Goal: Complete application form: Complete application form

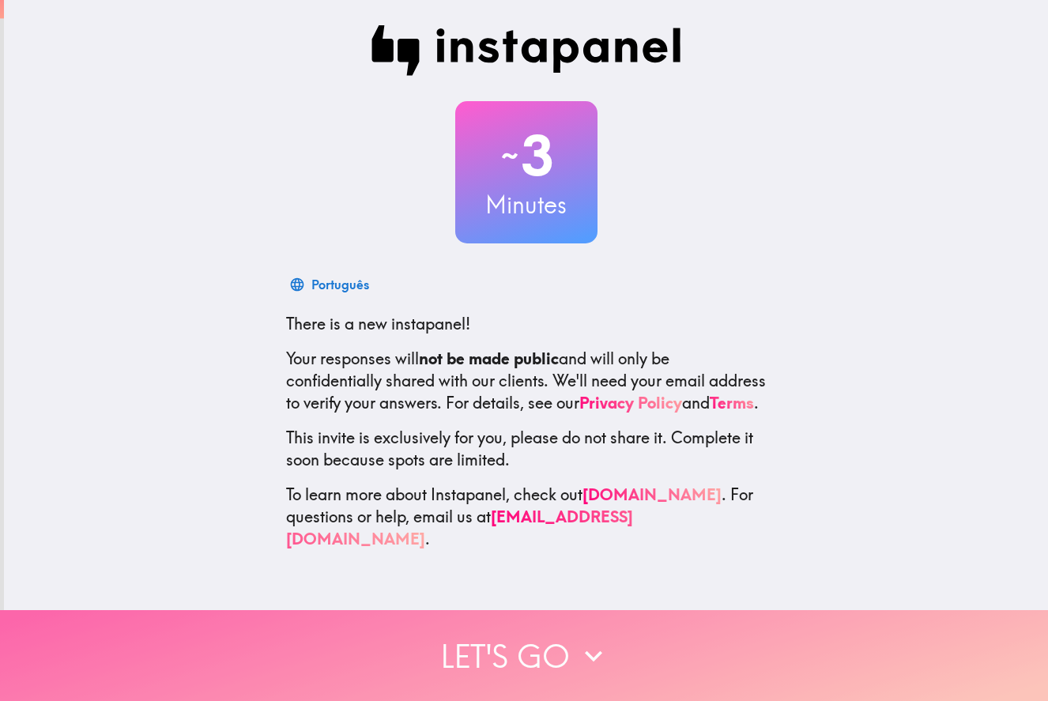
click at [544, 631] on button "Let's go" at bounding box center [524, 655] width 1048 height 91
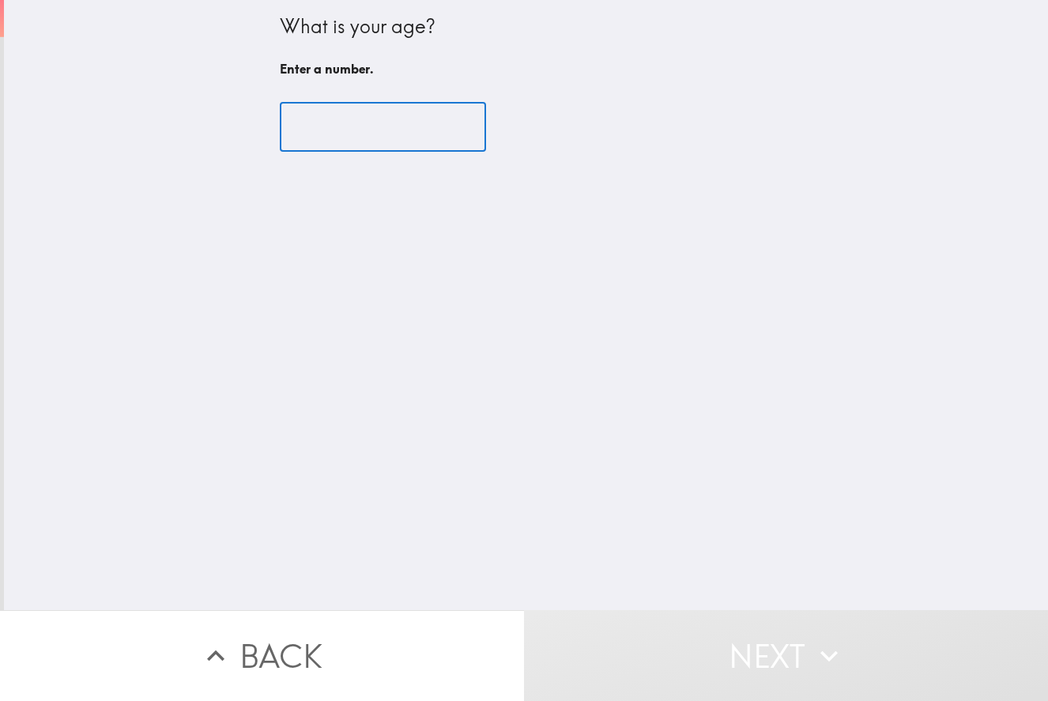
click at [394, 140] on input "number" at bounding box center [383, 127] width 206 height 49
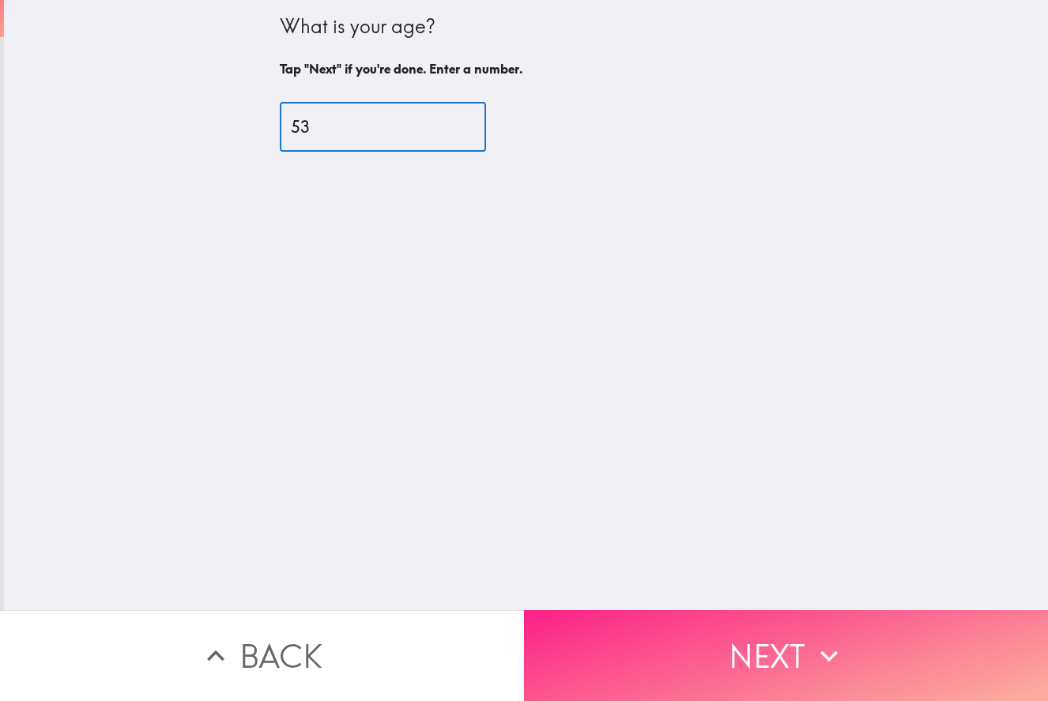
type input "53"
click at [601, 622] on button "Next" at bounding box center [786, 655] width 524 height 91
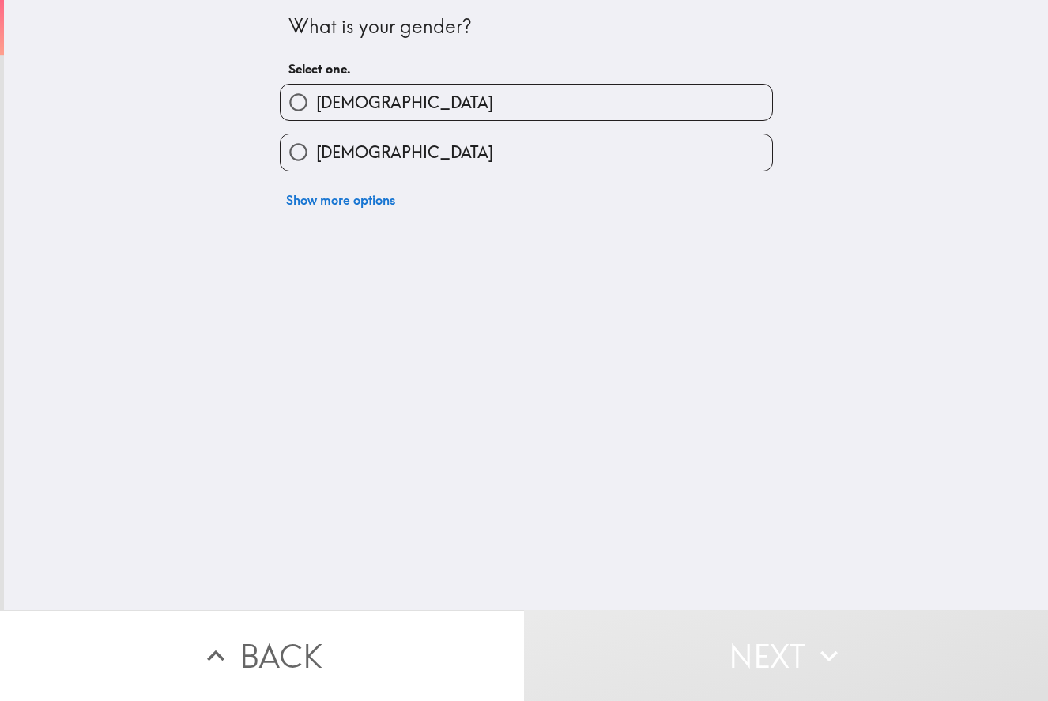
click at [428, 129] on div "[DEMOGRAPHIC_DATA]" at bounding box center [520, 146] width 506 height 50
click at [428, 162] on label "[DEMOGRAPHIC_DATA]" at bounding box center [527, 152] width 492 height 36
click at [316, 162] on input "[DEMOGRAPHIC_DATA]" at bounding box center [299, 152] width 36 height 36
radio input "true"
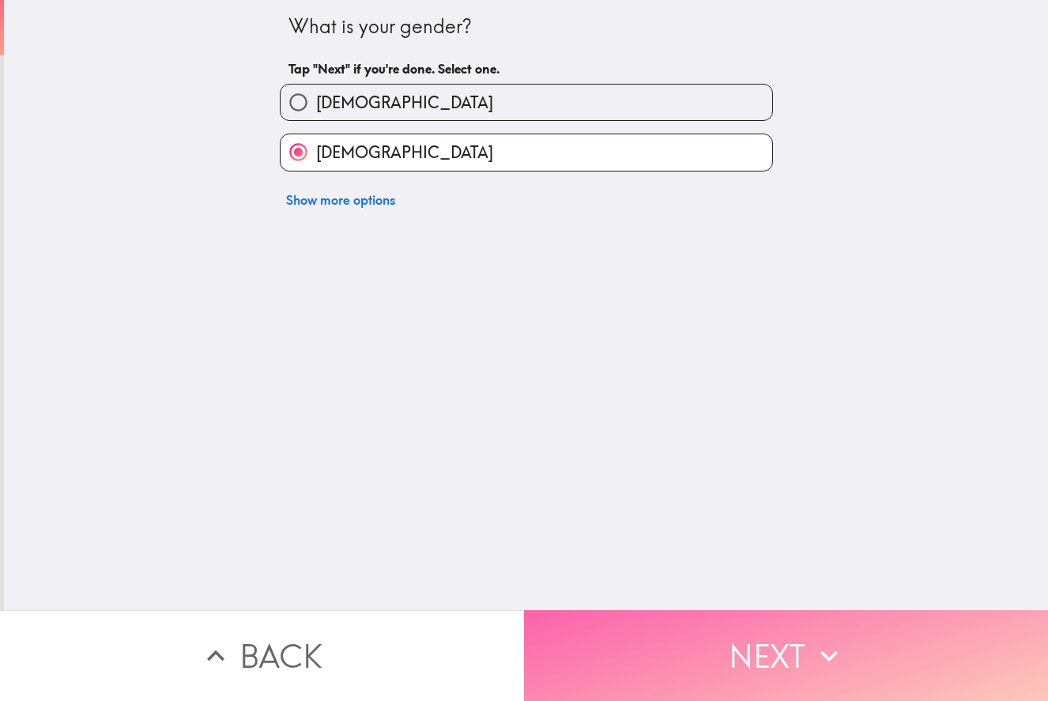
click at [625, 647] on button "Next" at bounding box center [786, 655] width 524 height 91
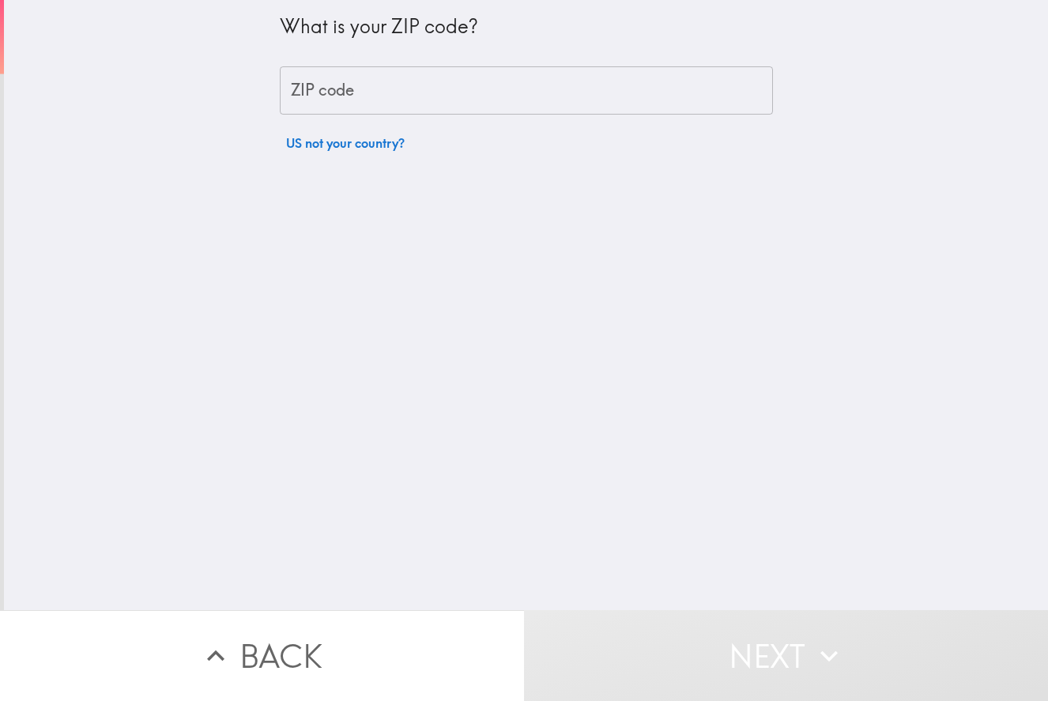
click at [413, 87] on input "ZIP code" at bounding box center [526, 90] width 493 height 49
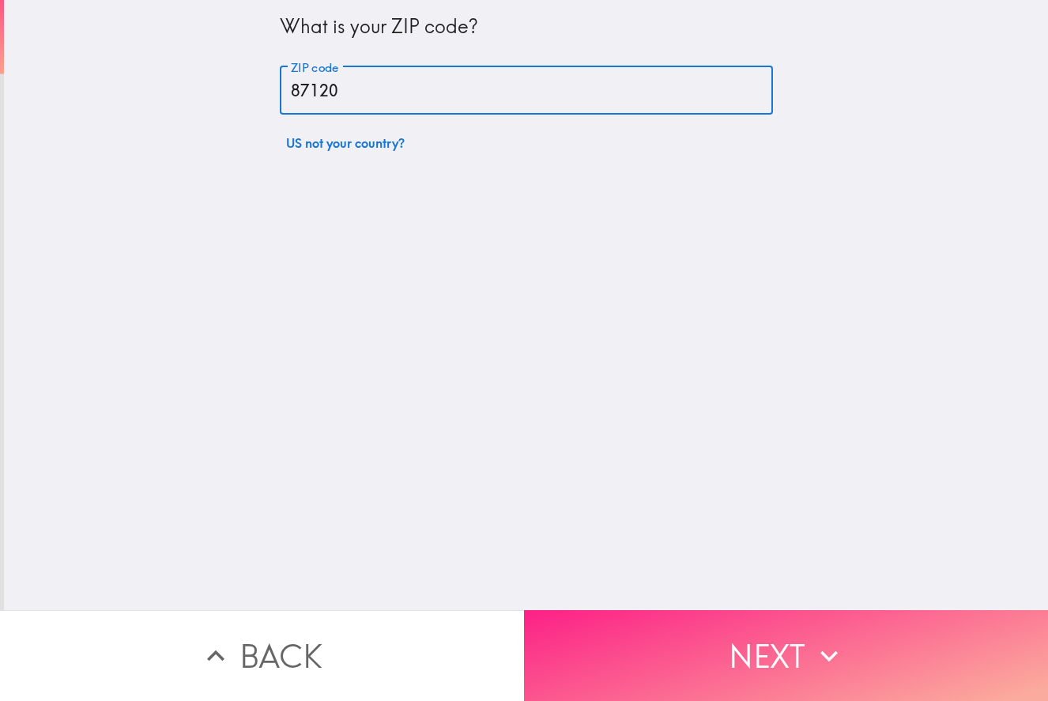
type input "87120"
click at [612, 616] on button "Next" at bounding box center [786, 655] width 524 height 91
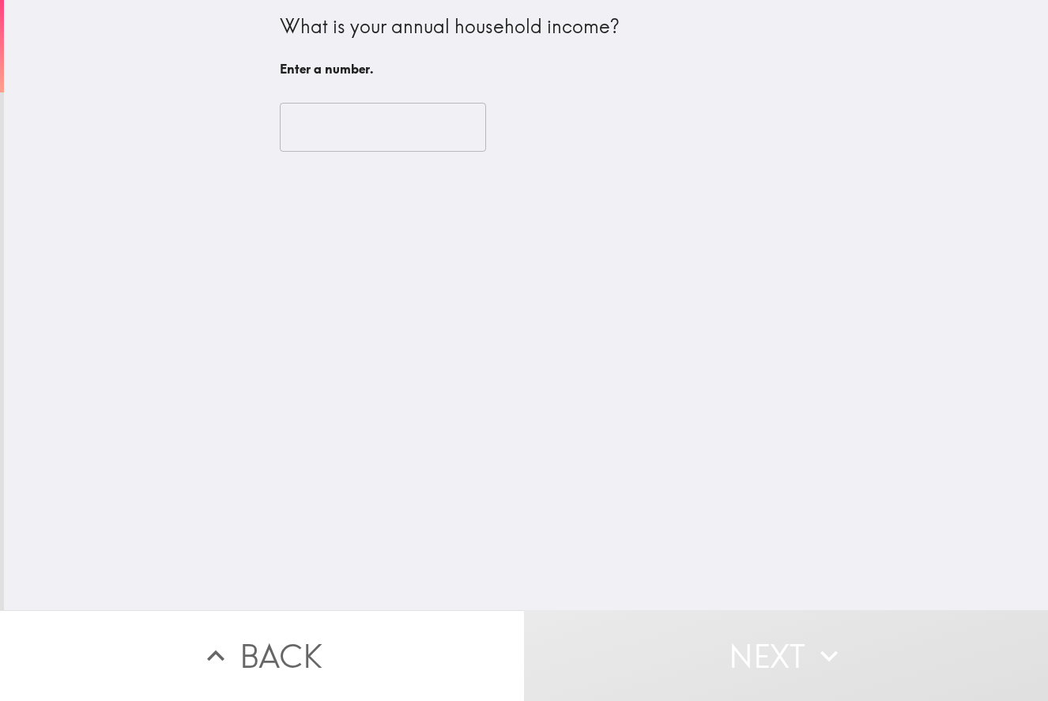
click at [397, 146] on input "number" at bounding box center [383, 127] width 206 height 49
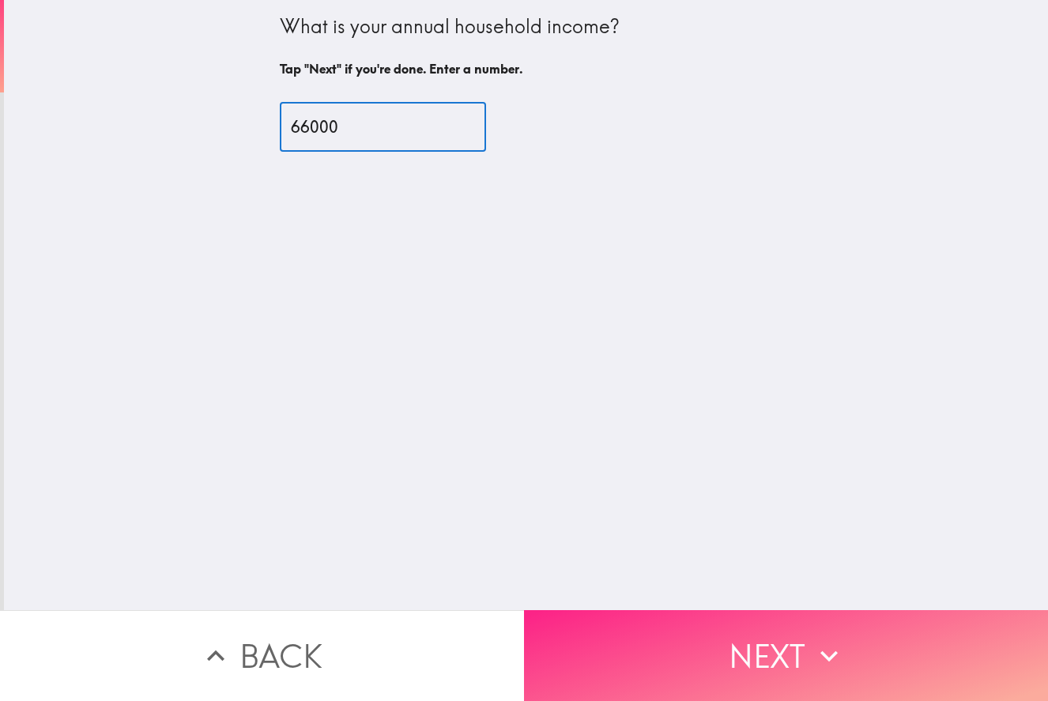
type input "66000"
click at [583, 625] on button "Next" at bounding box center [786, 655] width 524 height 91
